Goal: Find contact information: Find contact information

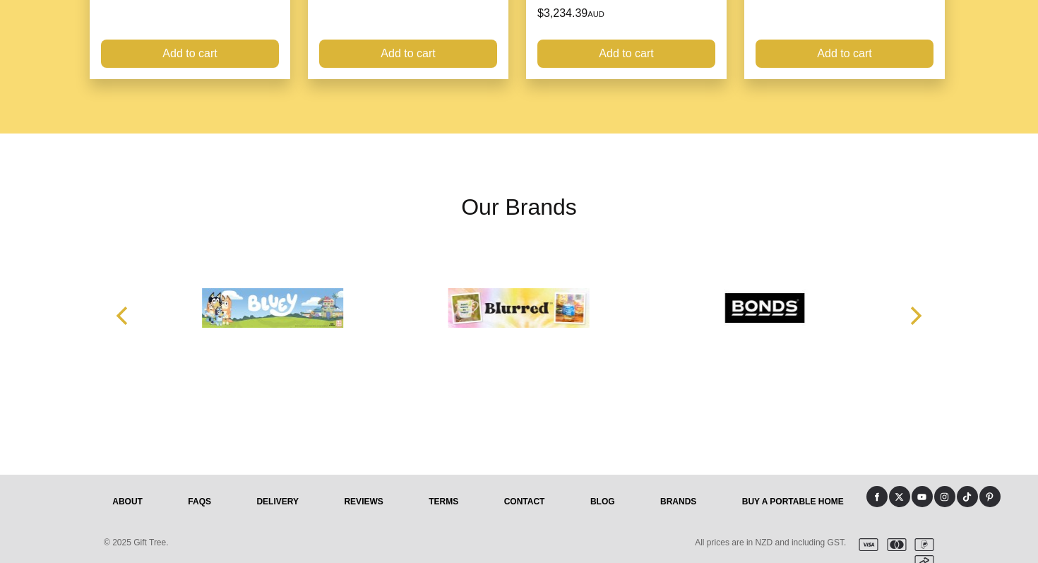
scroll to position [1854, 0]
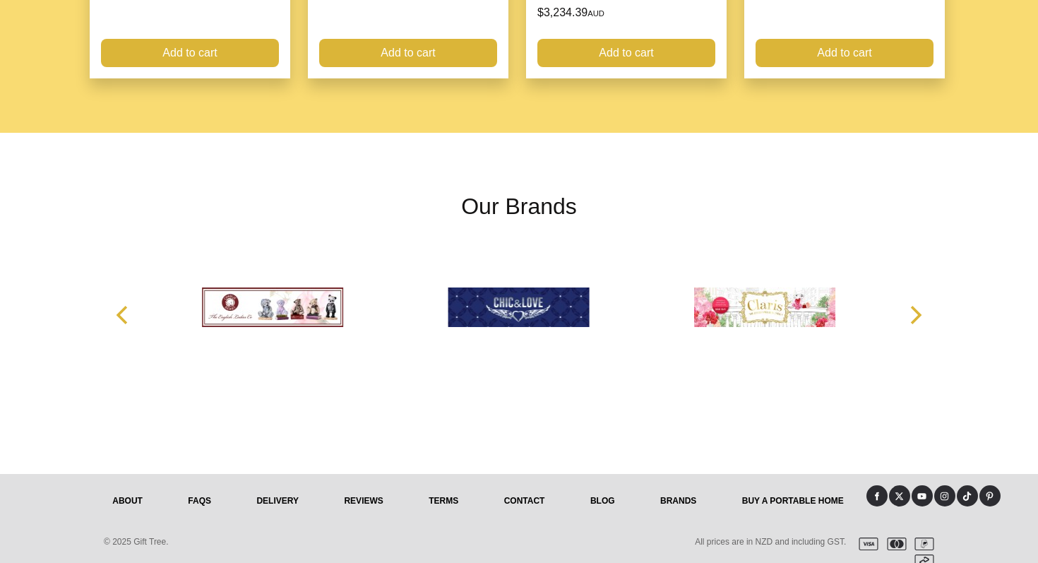
click at [532, 485] on link "Contact" at bounding box center [524, 500] width 86 height 31
